Goal: Navigation & Orientation: Find specific page/section

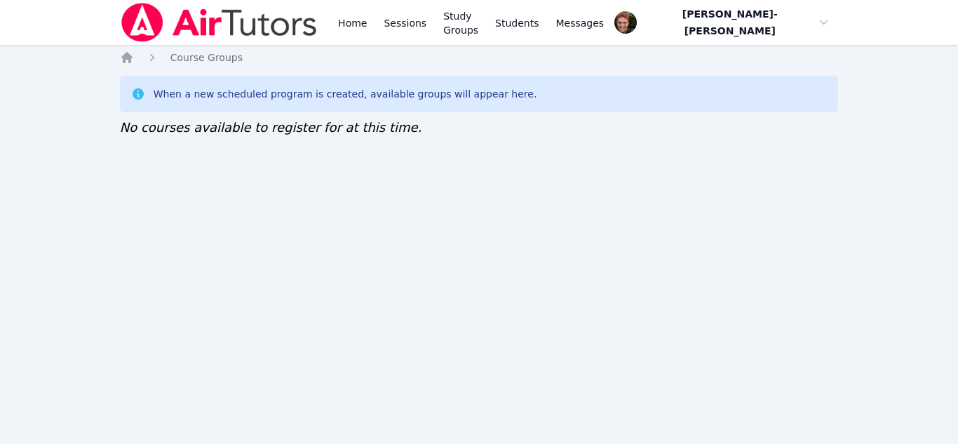
click at [509, 156] on div "Home Course Groups When a new scheduled program is created, available groups wi…" at bounding box center [479, 108] width 719 height 115
click at [412, 34] on link "Sessions" at bounding box center [405, 22] width 48 height 45
